Goal: Task Accomplishment & Management: Use online tool/utility

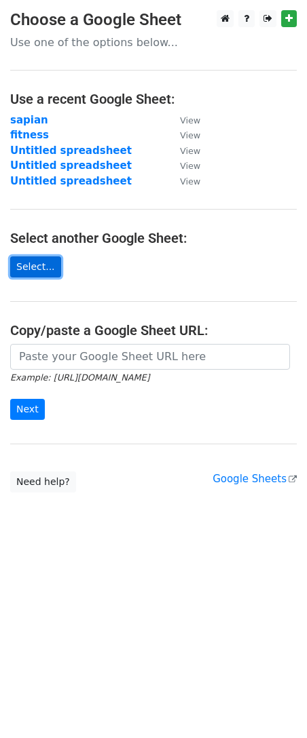
click at [41, 261] on link "Select..." at bounding box center [35, 266] width 51 height 21
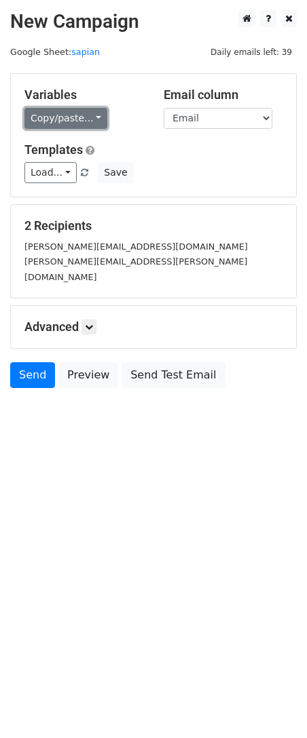
click at [81, 121] on link "Copy/paste..." at bounding box center [65, 118] width 83 height 21
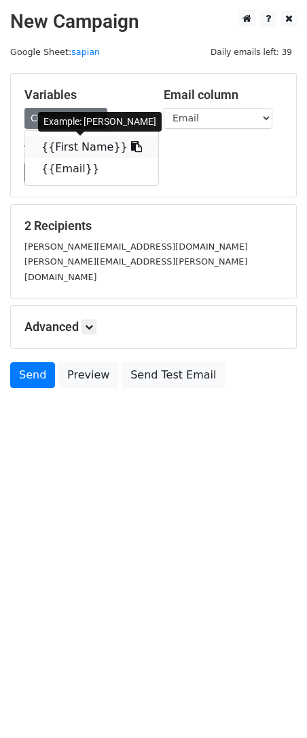
click at [131, 143] on icon at bounding box center [136, 146] width 11 height 11
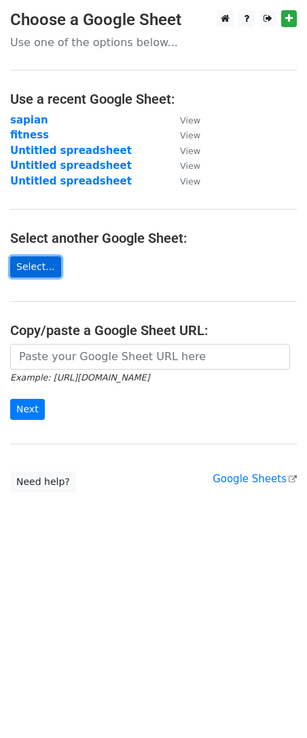
click at [41, 261] on link "Select..." at bounding box center [35, 266] width 51 height 21
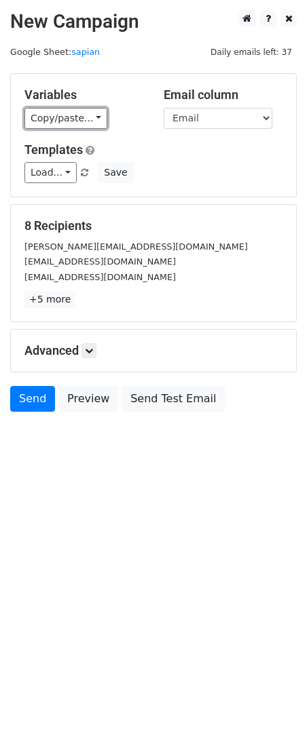
click at [87, 119] on link "Copy/paste..." at bounding box center [65, 118] width 83 height 21
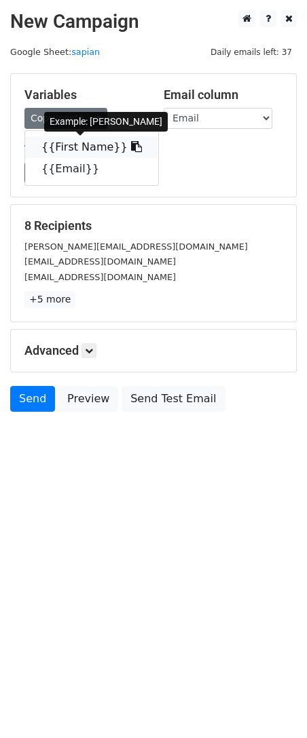
click at [131, 142] on icon at bounding box center [136, 146] width 11 height 11
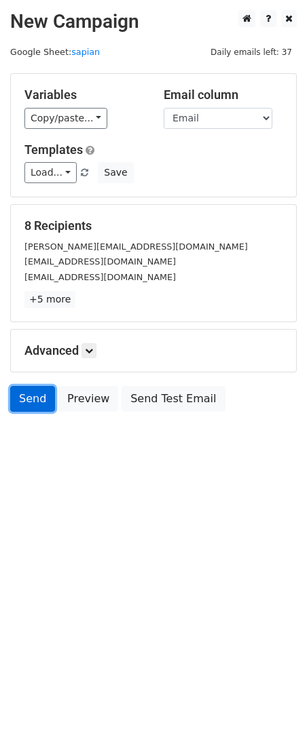
click at [25, 404] on link "Send" at bounding box center [32, 399] width 45 height 26
